Goal: Transaction & Acquisition: Purchase product/service

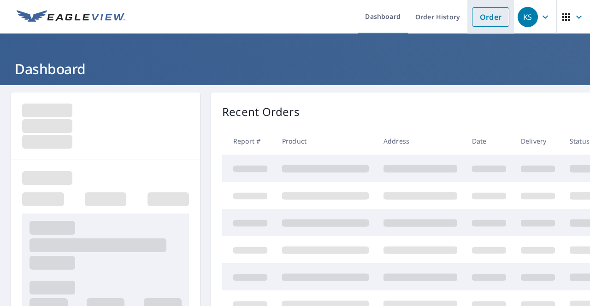
click at [485, 20] on link "Order" at bounding box center [490, 16] width 37 height 19
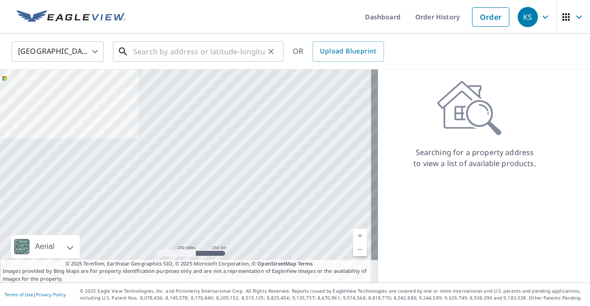
click at [145, 54] on input "text" at bounding box center [198, 52] width 131 height 26
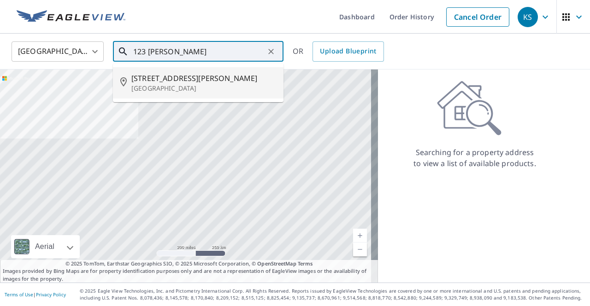
click at [174, 78] on span "[STREET_ADDRESS][PERSON_NAME]" at bounding box center [203, 78] width 145 height 11
type input "[STREET_ADDRESS][PERSON_NAME][PERSON_NAME]"
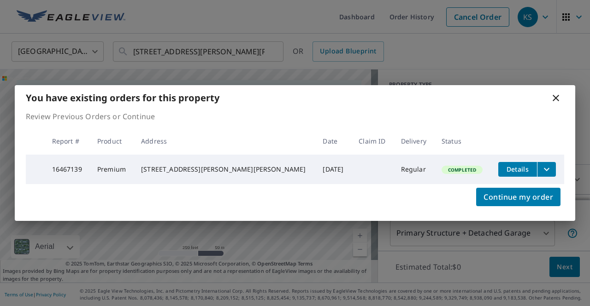
click at [343, 93] on div "You have existing orders for this property" at bounding box center [295, 97] width 560 height 25
click at [515, 201] on span "Continue my order" at bounding box center [518, 197] width 70 height 13
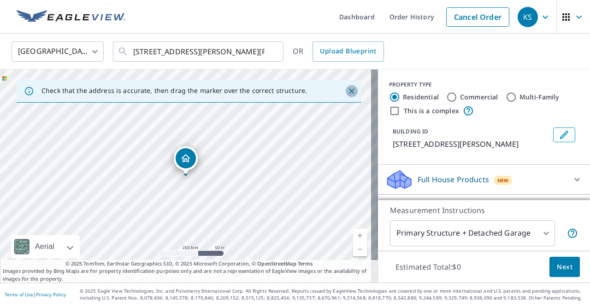
click at [347, 93] on icon "Close" at bounding box center [351, 91] width 9 height 9
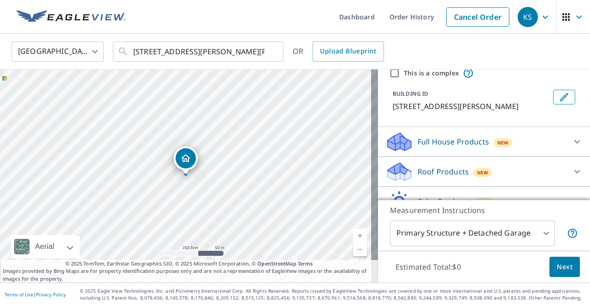
scroll to position [83, 0]
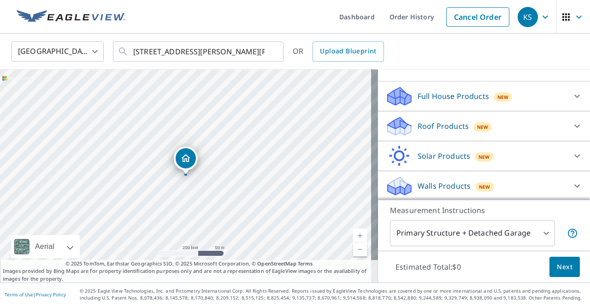
click at [531, 129] on div "Roof Products New" at bounding box center [475, 127] width 181 height 22
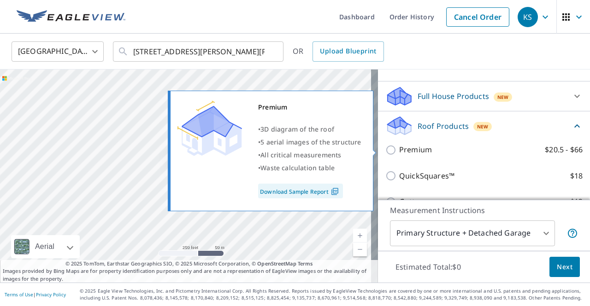
click at [385, 150] on input "Premium $20.5 - $66" at bounding box center [392, 150] width 14 height 11
checkbox input "true"
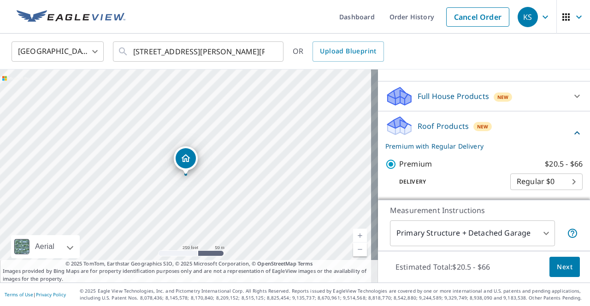
click at [537, 234] on body "KS KS Dashboard Order History Cancel Order KS [GEOGRAPHIC_DATA] [GEOGRAPHIC_DAT…" at bounding box center [295, 153] width 590 height 306
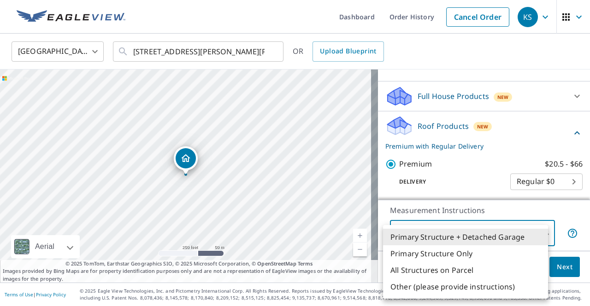
drag, startPoint x: 426, startPoint y: 271, endPoint x: 463, endPoint y: 272, distance: 36.4
click at [429, 270] on li "All Structures on Parcel" at bounding box center [465, 270] width 165 height 17
type input "3"
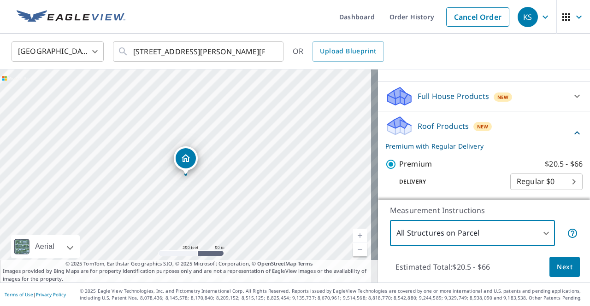
click at [549, 266] on button "Next" at bounding box center [564, 267] width 30 height 21
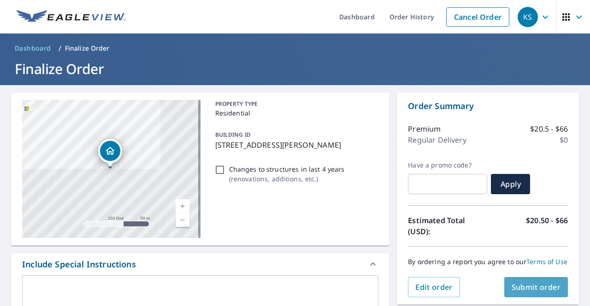
click at [547, 292] on span "Submit order" at bounding box center [535, 287] width 49 height 10
checkbox input "true"
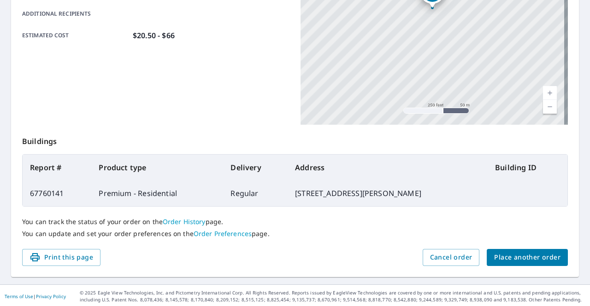
scroll to position [235, 0]
click at [517, 260] on span "Place another order" at bounding box center [527, 257] width 66 height 12
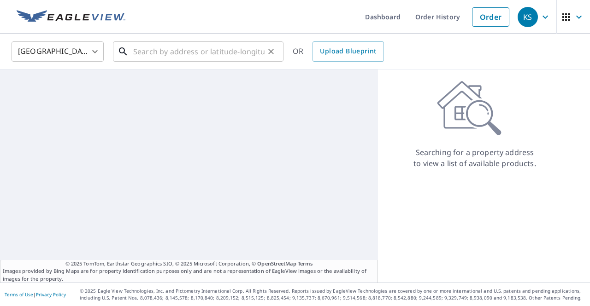
click at [140, 57] on input "text" at bounding box center [198, 52] width 131 height 26
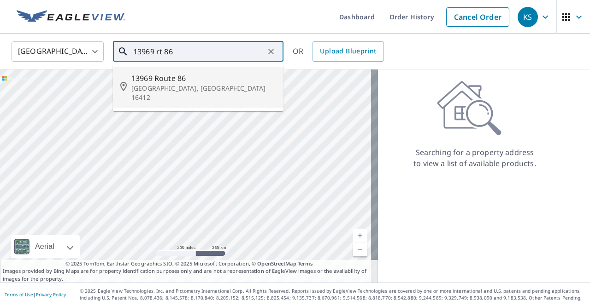
click at [164, 85] on p "[GEOGRAPHIC_DATA], [GEOGRAPHIC_DATA] 16412" at bounding box center [203, 93] width 145 height 18
type input "[STREET_ADDRESS]"
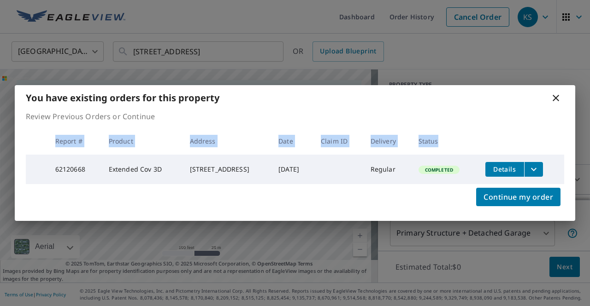
drag, startPoint x: 431, startPoint y: 111, endPoint x: 474, endPoint y: 146, distance: 54.7
click at [474, 146] on div "Review Previous Orders or Continue Report # Product Address Date Claim ID Deliv…" at bounding box center [295, 147] width 560 height 73
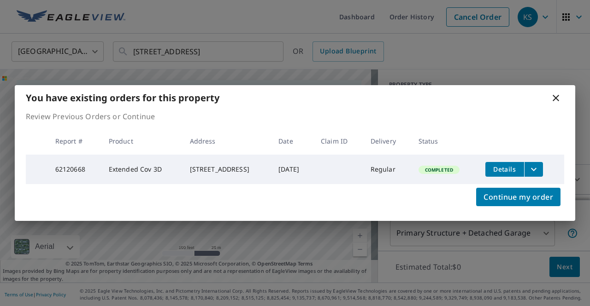
click at [504, 105] on div "You have existing orders for this property" at bounding box center [295, 97] width 560 height 25
click at [492, 199] on span "Continue my order" at bounding box center [518, 197] width 70 height 13
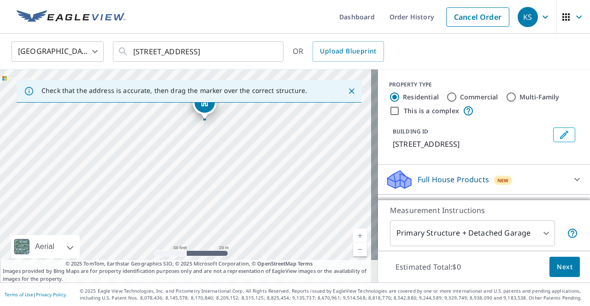
drag, startPoint x: 258, startPoint y: 153, endPoint x: 296, endPoint y: 101, distance: 64.3
click at [296, 101] on div "Check that the address is accurate, then drag the marker over the correct struc…" at bounding box center [189, 176] width 378 height 213
click at [255, 149] on div "[STREET_ADDRESS]" at bounding box center [189, 176] width 378 height 213
drag, startPoint x: 136, startPoint y: 125, endPoint x: 125, endPoint y: 223, distance: 98.7
click at [125, 223] on div "[STREET_ADDRESS]" at bounding box center [189, 176] width 378 height 213
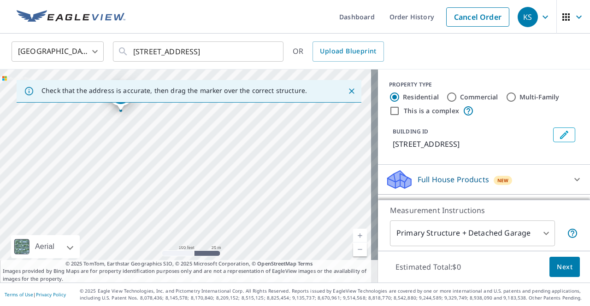
drag, startPoint x: 106, startPoint y: 233, endPoint x: 164, endPoint y: 123, distance: 123.8
click at [164, 123] on div "[STREET_ADDRESS]" at bounding box center [189, 176] width 378 height 213
drag, startPoint x: 92, startPoint y: 158, endPoint x: 208, endPoint y: 136, distance: 118.3
click at [208, 136] on div "[STREET_ADDRESS]" at bounding box center [189, 176] width 378 height 213
drag, startPoint x: 142, startPoint y: 138, endPoint x: 194, endPoint y: 205, distance: 85.0
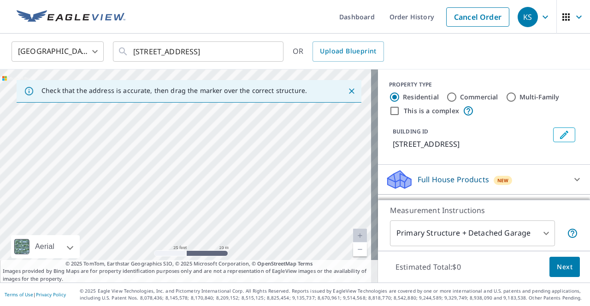
click at [194, 205] on div "[STREET_ADDRESS]" at bounding box center [189, 176] width 378 height 213
drag, startPoint x: 288, startPoint y: 194, endPoint x: 186, endPoint y: 179, distance: 103.3
click at [186, 179] on div "[STREET_ADDRESS]" at bounding box center [189, 176] width 378 height 213
drag, startPoint x: 227, startPoint y: 168, endPoint x: 228, endPoint y: 251, distance: 82.9
click at [228, 251] on div "[STREET_ADDRESS]" at bounding box center [189, 176] width 378 height 213
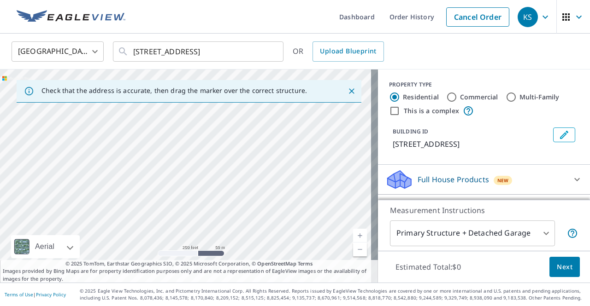
drag, startPoint x: 239, startPoint y: 184, endPoint x: 225, endPoint y: 260, distance: 77.2
click at [225, 260] on div "Check that the address is accurate, then drag the marker over the correct struc…" at bounding box center [189, 176] width 378 height 213
click at [219, 237] on div "[STREET_ADDRESS]" at bounding box center [189, 176] width 378 height 213
drag, startPoint x: 272, startPoint y: 246, endPoint x: 285, endPoint y: 137, distance: 109.5
click at [285, 137] on div "[STREET_ADDRESS]" at bounding box center [189, 176] width 378 height 213
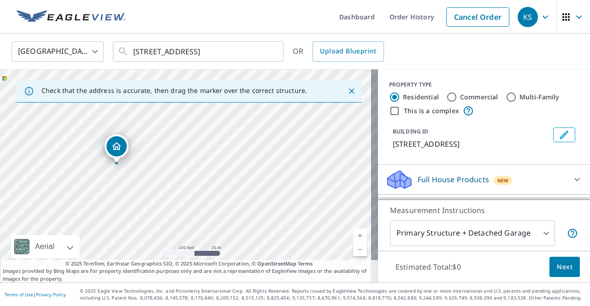
drag, startPoint x: 22, startPoint y: 138, endPoint x: 155, endPoint y: 141, distance: 132.7
click at [155, 141] on div "[STREET_ADDRESS]" at bounding box center [189, 176] width 378 height 213
drag, startPoint x: 117, startPoint y: 147, endPoint x: 132, endPoint y: 113, distance: 37.7
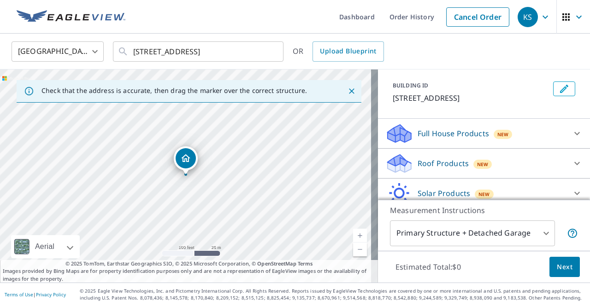
click at [535, 163] on div "Roof Products New" at bounding box center [475, 164] width 181 height 22
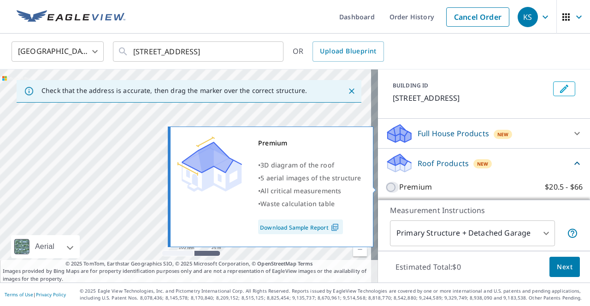
click at [385, 189] on input "Premium $20.5 - $66" at bounding box center [392, 187] width 14 height 11
checkbox input "true"
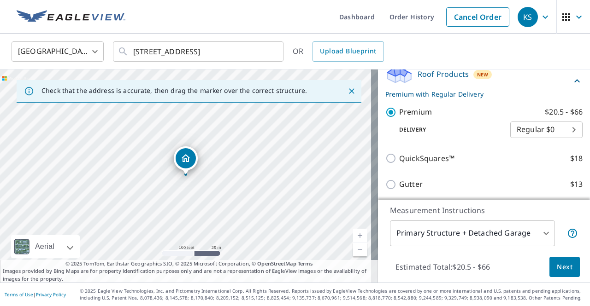
scroll to position [138, 0]
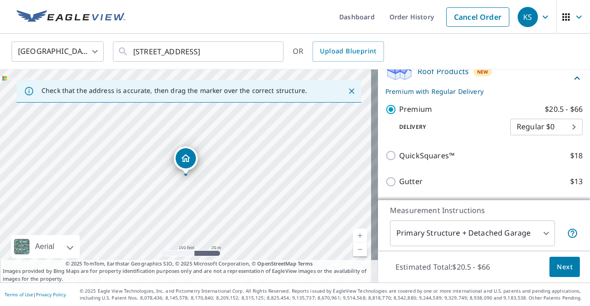
click at [540, 236] on body "KS KS Dashboard Order History Cancel Order KS [GEOGRAPHIC_DATA] [GEOGRAPHIC_DAT…" at bounding box center [295, 153] width 590 height 306
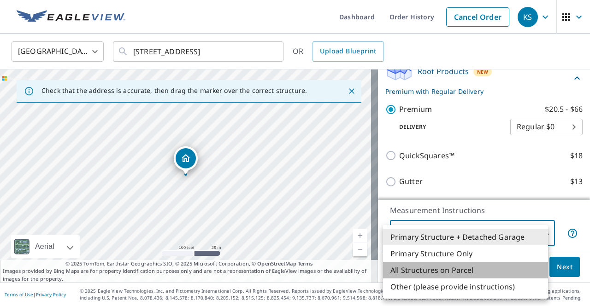
click at [440, 274] on li "All Structures on Parcel" at bounding box center [465, 270] width 165 height 17
type input "3"
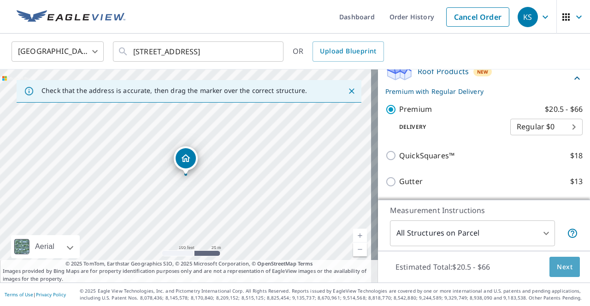
click at [559, 268] on span "Next" at bounding box center [564, 268] width 16 height 12
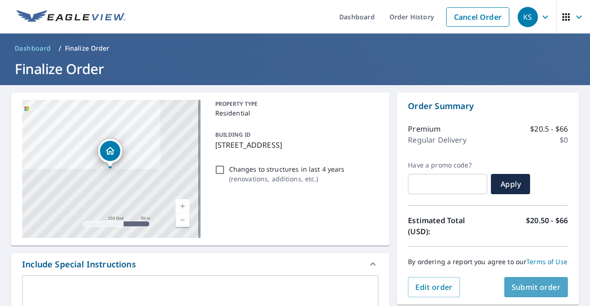
click at [526, 293] on span "Submit order" at bounding box center [535, 287] width 49 height 10
checkbox input "true"
